Goal: Task Accomplishment & Management: Use online tool/utility

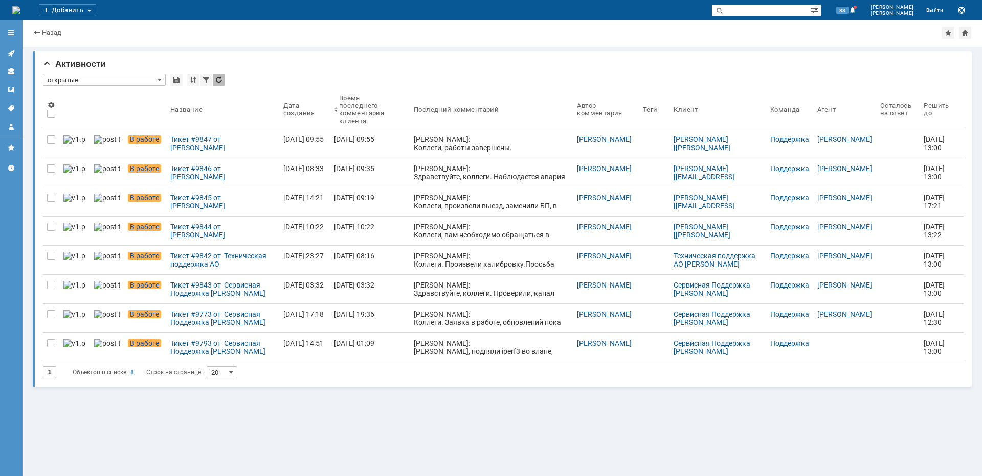
click at [758, 10] on input "text" at bounding box center [760, 10] width 99 height 12
type input "[PERSON_NAME]"
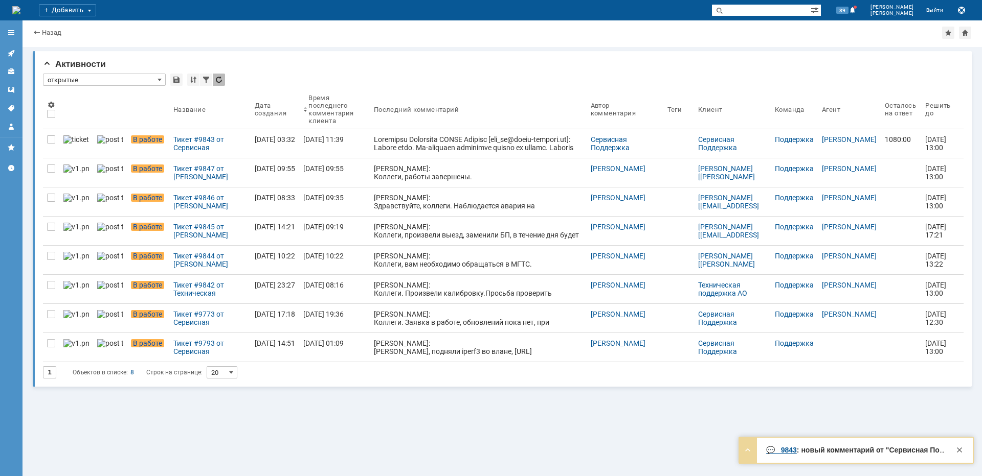
click at [178, 148] on div "Тикет #9843 от Сервисная Поддержка [PERSON_NAME] [[EMAIL_ADDRESS][DOMAIN_NAME]]…" at bounding box center [209, 143] width 73 height 16
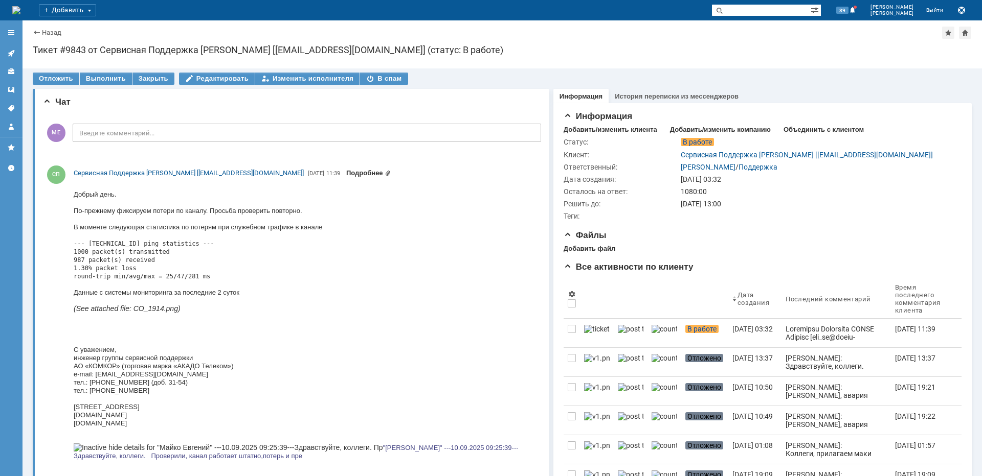
click at [359, 175] on link "Подробнее" at bounding box center [368, 173] width 44 height 8
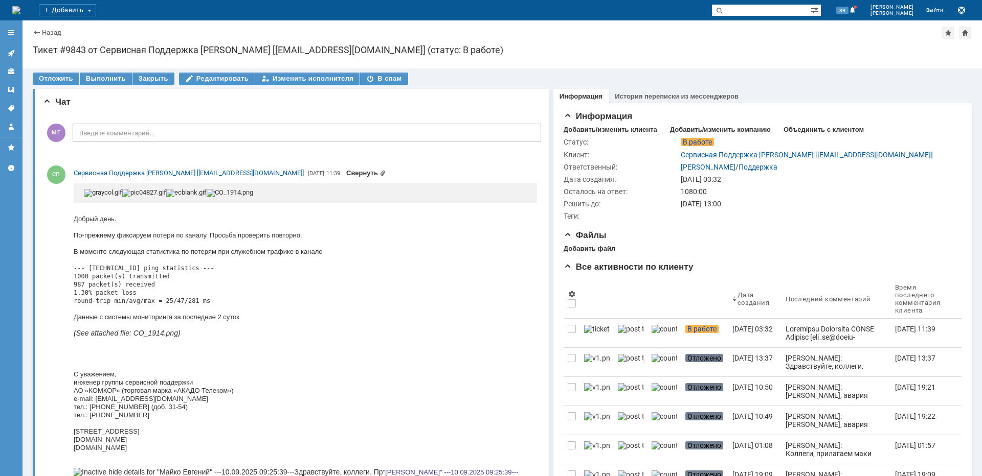
click at [361, 174] on link "Свернуть" at bounding box center [365, 173] width 39 height 8
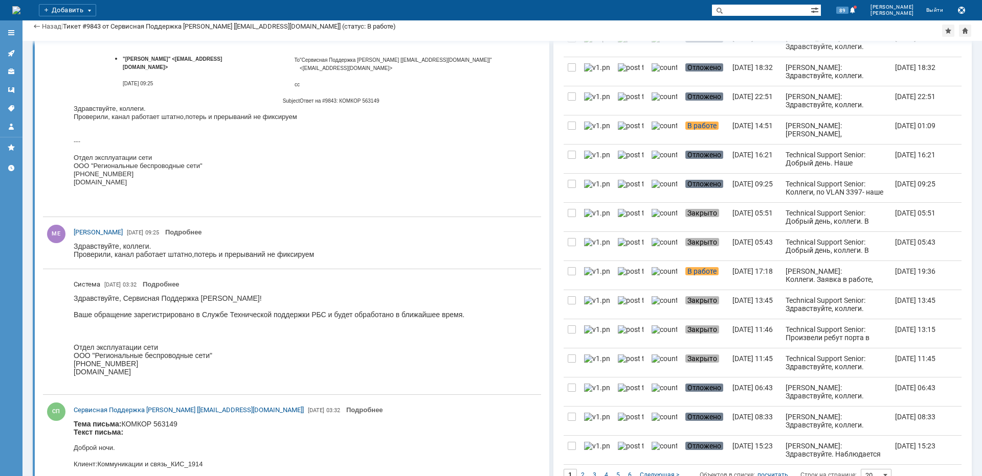
scroll to position [583, 0]
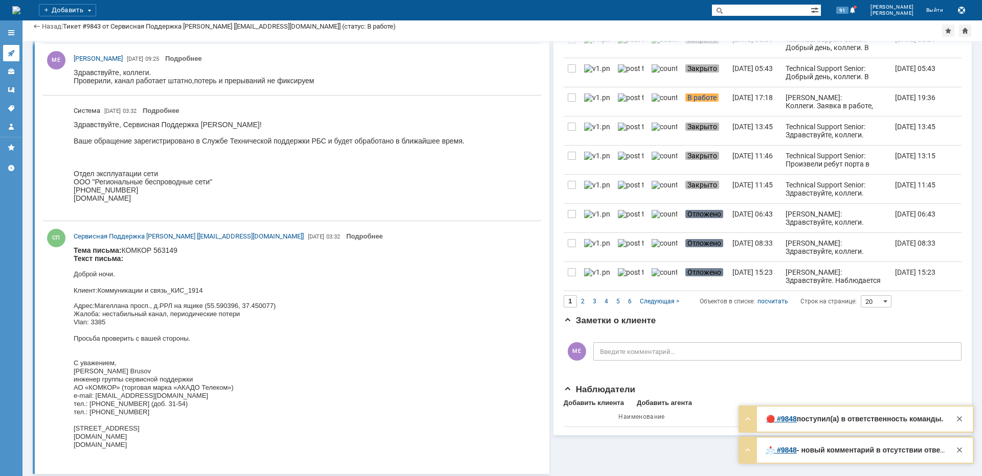
click at [13, 50] on icon at bounding box center [11, 53] width 8 height 8
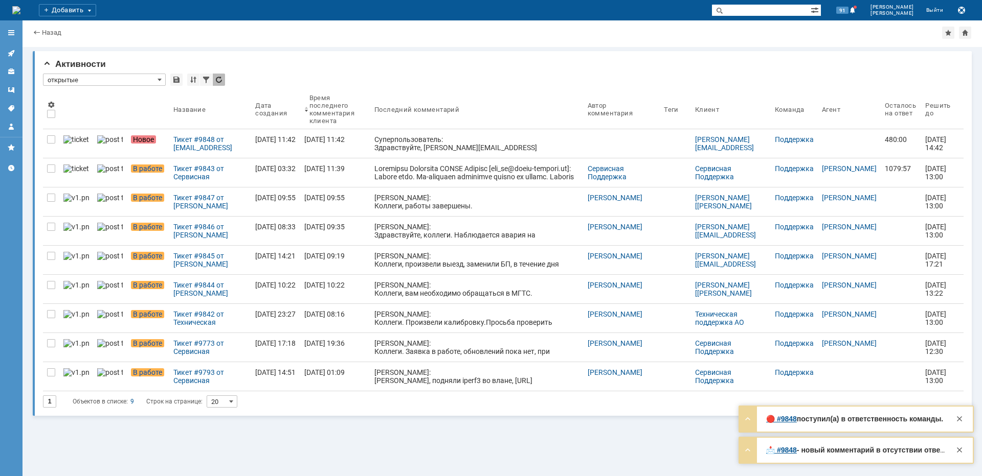
click at [198, 148] on div "Тикет #9848 от gagazade@sitronics.com [gagazade@sitronics.com] (статус: Новое)" at bounding box center [210, 143] width 74 height 16
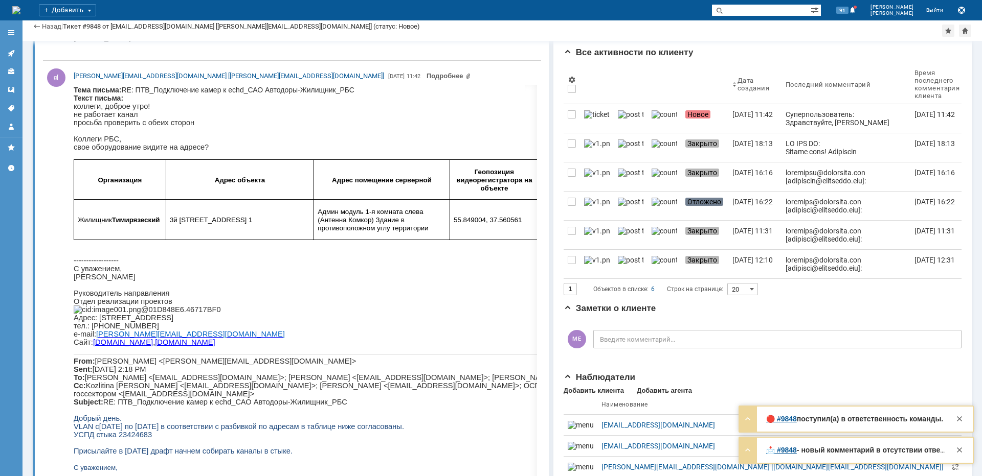
scroll to position [204, 0]
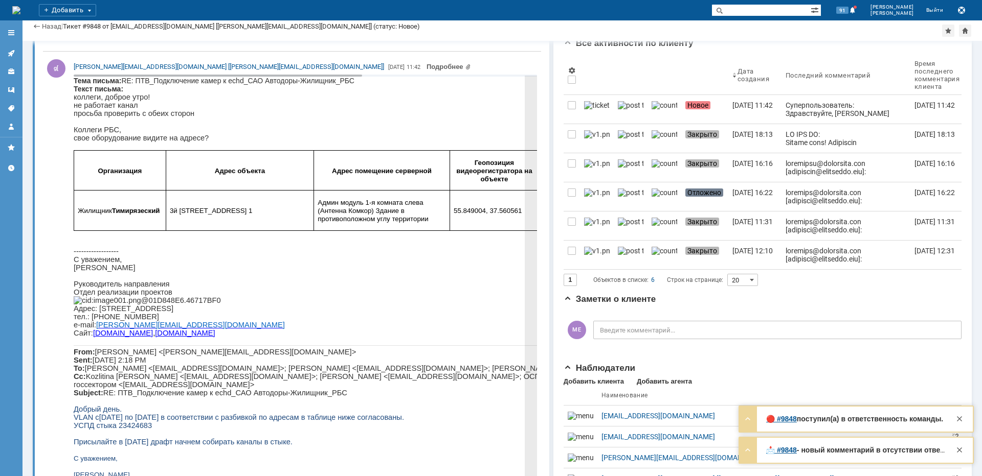
click at [210, 215] on span "3й Нижнелихоборский пр-д, стр. 1" at bounding box center [211, 211] width 83 height 8
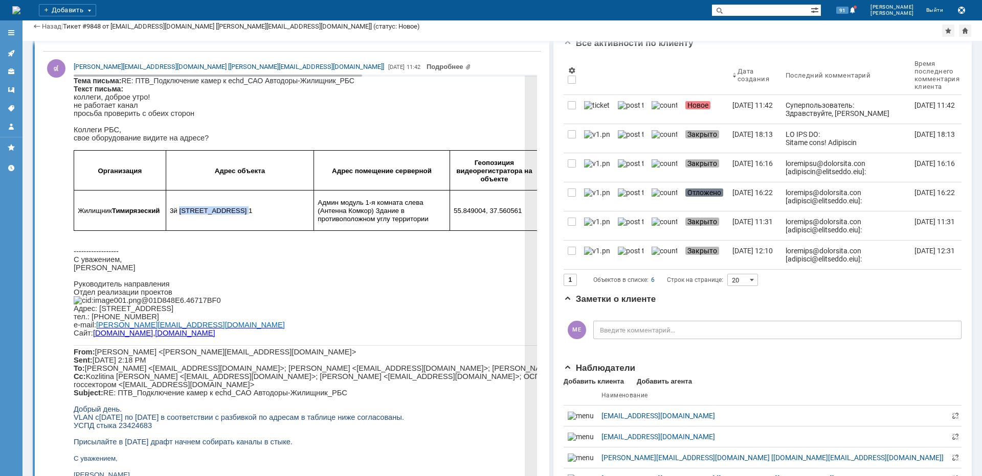
click at [210, 215] on span "3й Нижнелихоборский пр-д, стр. 1" at bounding box center [211, 211] width 83 height 8
copy span "Нижнелихоборский"
click at [390, 212] on span "Админ модуль 1-я комната слева (Антенна Комкор) Здание в противоположном углу т…" at bounding box center [372, 211] width 110 height 24
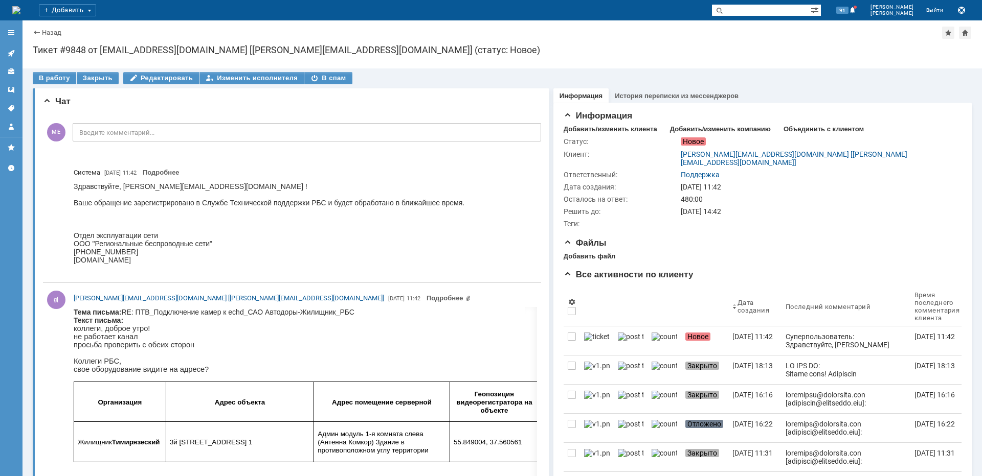
scroll to position [0, 0]
click at [53, 79] on div "В работу" at bounding box center [54, 79] width 43 height 12
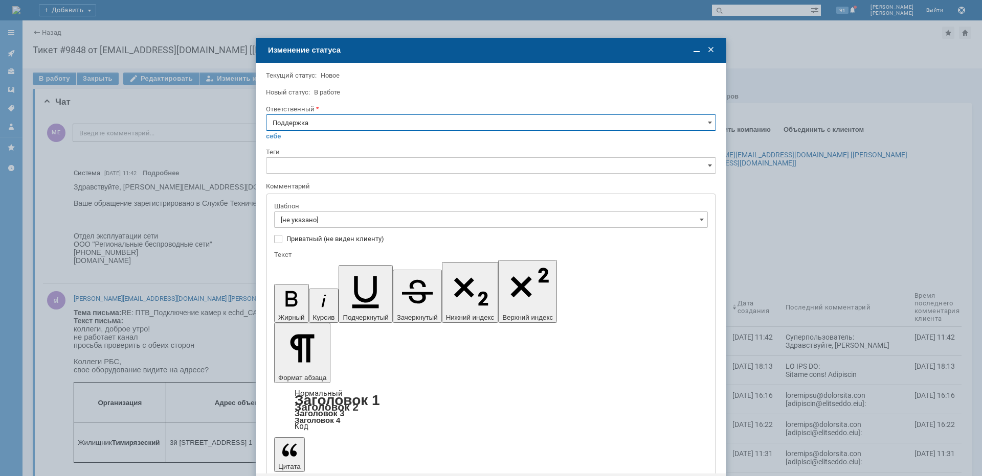
click at [351, 124] on input "Поддержка" at bounding box center [491, 123] width 450 height 16
click at [317, 230] on span "[PERSON_NAME]" at bounding box center [490, 226] width 437 height 8
type input "[PERSON_NAME]"
click at [318, 221] on input "[не указано]" at bounding box center [491, 220] width 434 height 16
type input "[PERSON_NAME]"
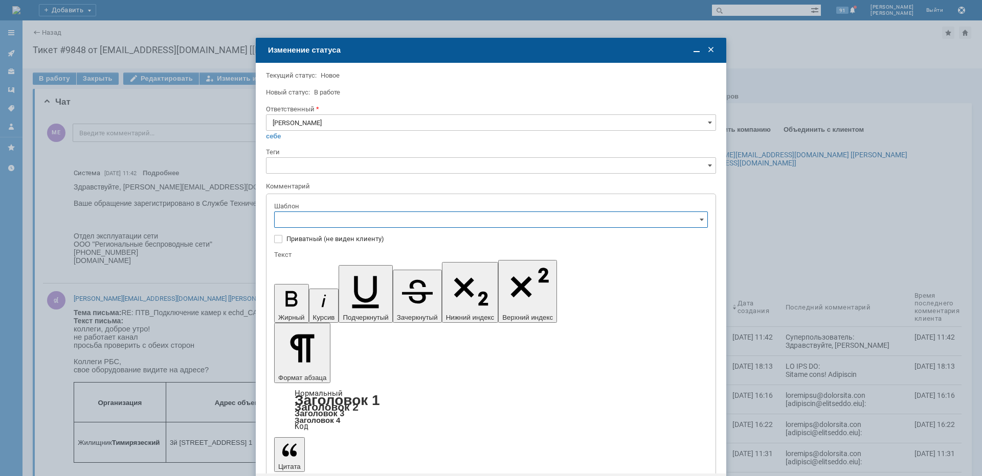
click at [380, 295] on div "[операторы] Недоступно оборудование на клиенте" at bounding box center [491, 289] width 432 height 16
type input "[операторы] Недоступно оборудование на клиенте"
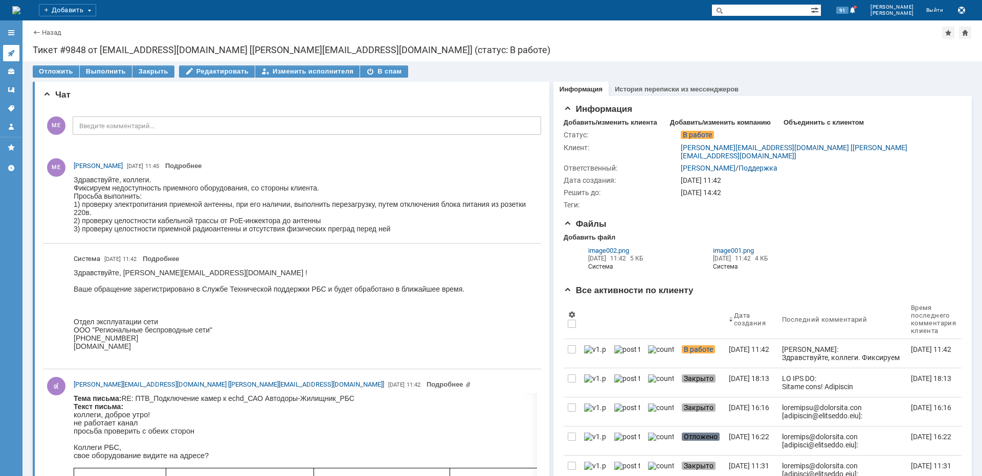
click at [11, 55] on icon at bounding box center [11, 53] width 8 height 8
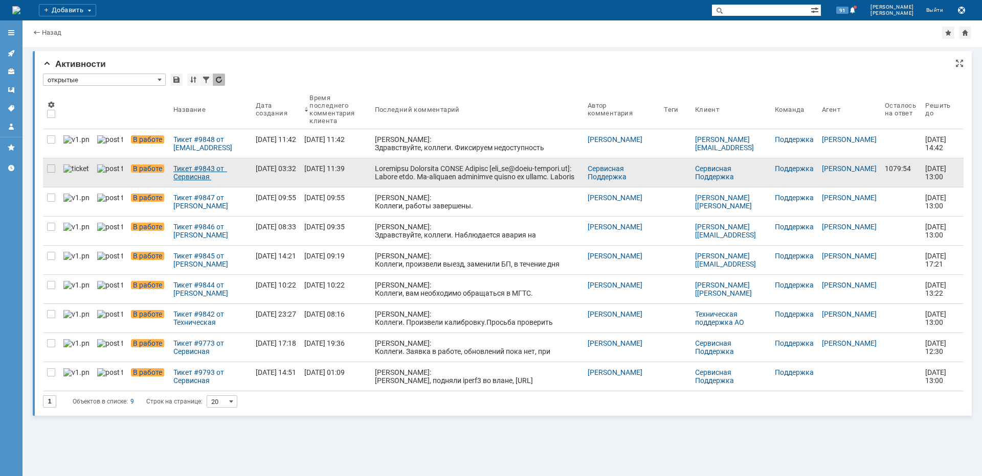
click at [176, 180] on div "Тикет #9843 от Сервисная Поддержка [PERSON_NAME] [[EMAIL_ADDRESS][DOMAIN_NAME]]…" at bounding box center [210, 173] width 74 height 16
